Goal: Task Accomplishment & Management: Manage account settings

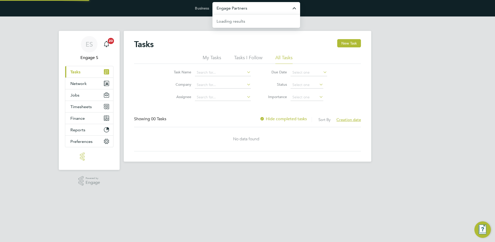
click at [257, 11] on input "Engage Partners" at bounding box center [256, 8] width 88 height 12
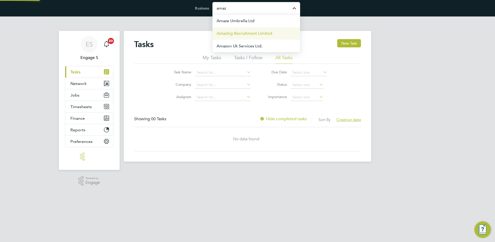
click at [254, 31] on span "Amazing Recruitment Limited" at bounding box center [244, 33] width 56 height 6
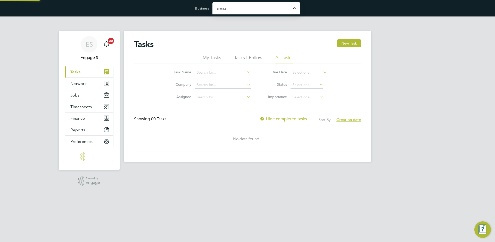
type input "Amazing Recruitment Limited"
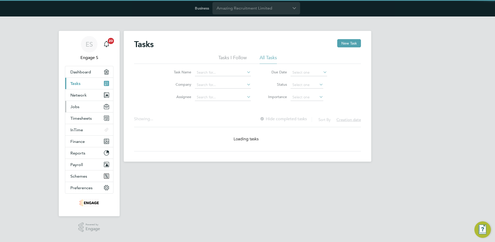
click at [81, 108] on button "Jobs" at bounding box center [89, 106] width 48 height 11
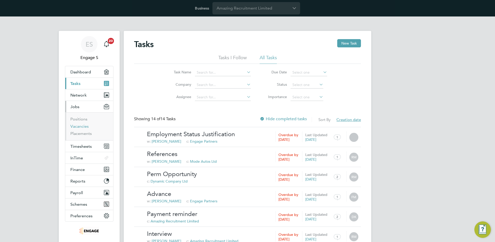
click at [78, 125] on link "Vacancies" at bounding box center [79, 126] width 18 height 5
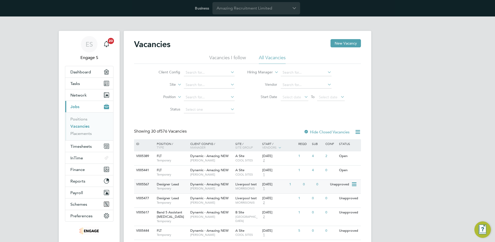
click at [185, 188] on span "Temporary" at bounding box center [172, 189] width 31 height 4
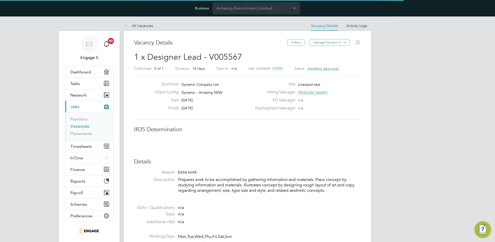
scroll to position [15, 45]
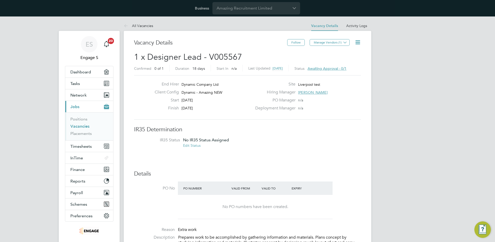
click at [359, 42] on icon at bounding box center [357, 42] width 6 height 6
click at [347, 53] on li "Edit Vacancy e" at bounding box center [341, 54] width 37 height 7
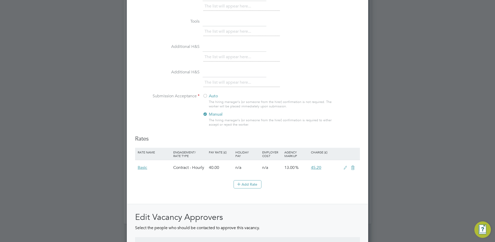
scroll to position [568, 0]
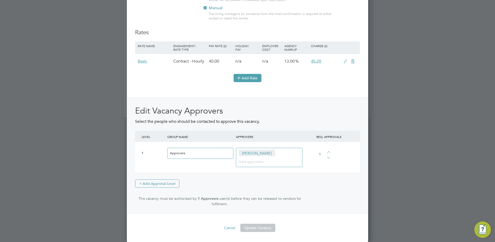
click at [246, 78] on button "Add Rate" at bounding box center [247, 78] width 28 height 8
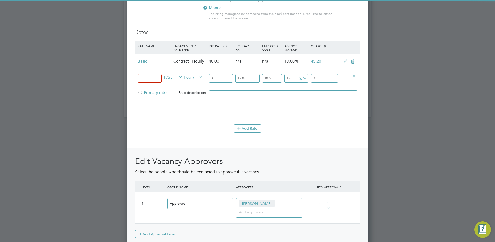
click at [229, 79] on input "0" at bounding box center [221, 78] width 24 height 9
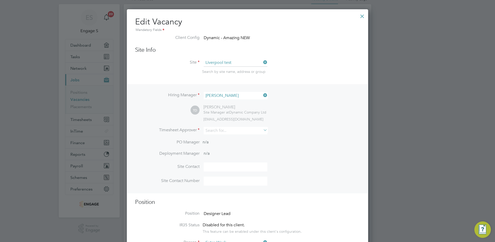
scroll to position [0, 0]
